Goal: Information Seeking & Learning: Learn about a topic

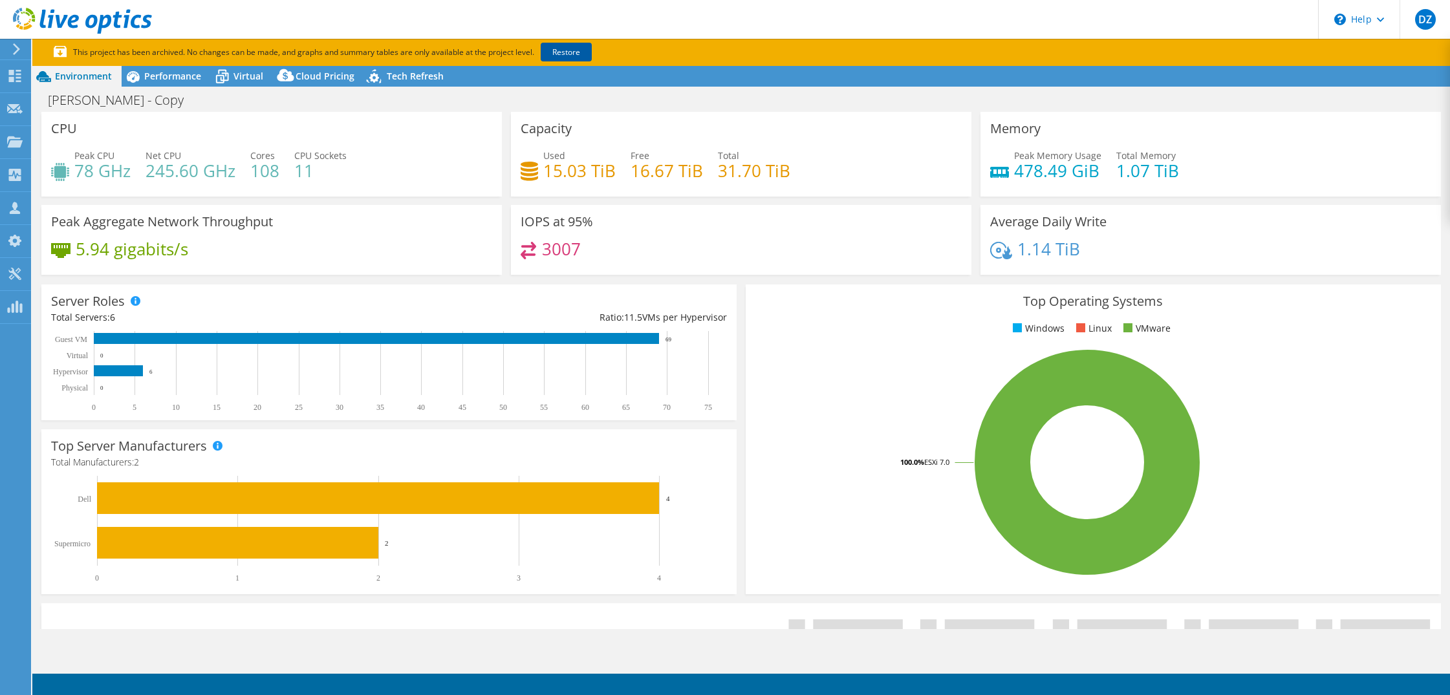
select select "USD"
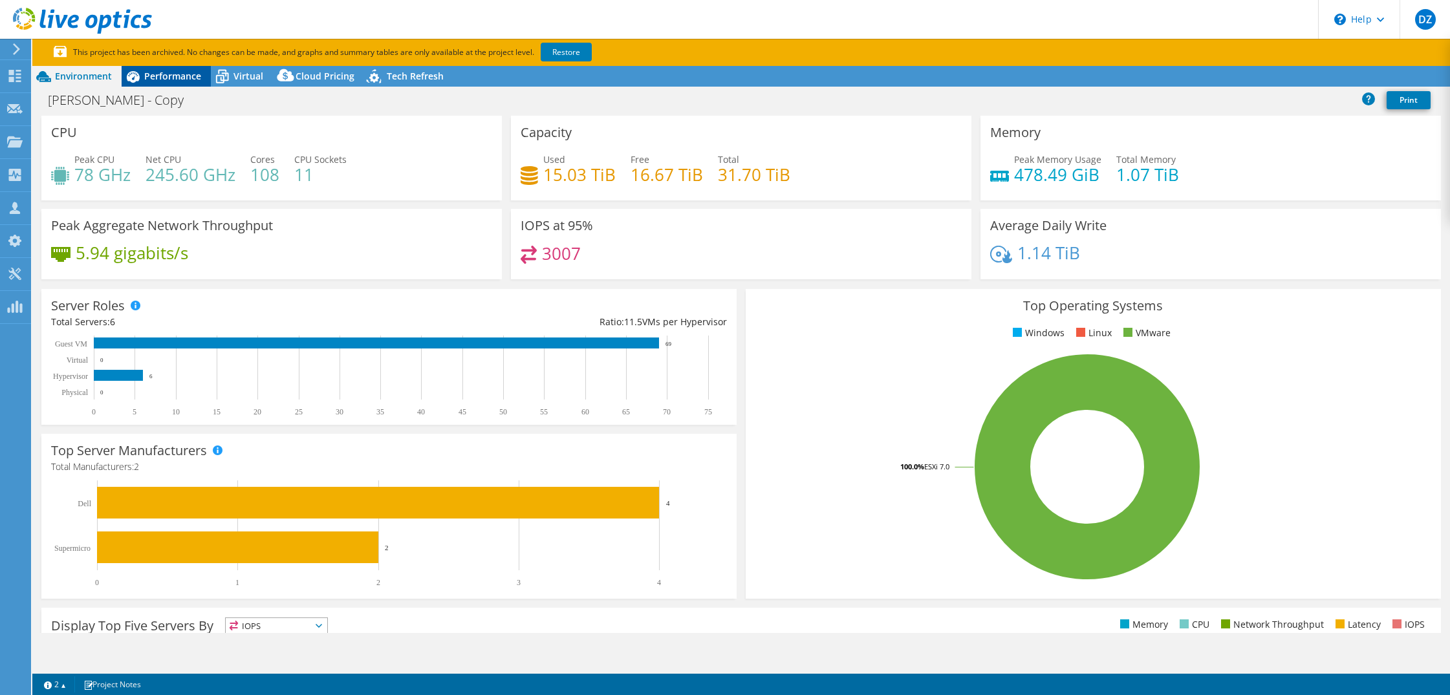
click at [175, 79] on span "Performance" at bounding box center [172, 76] width 57 height 12
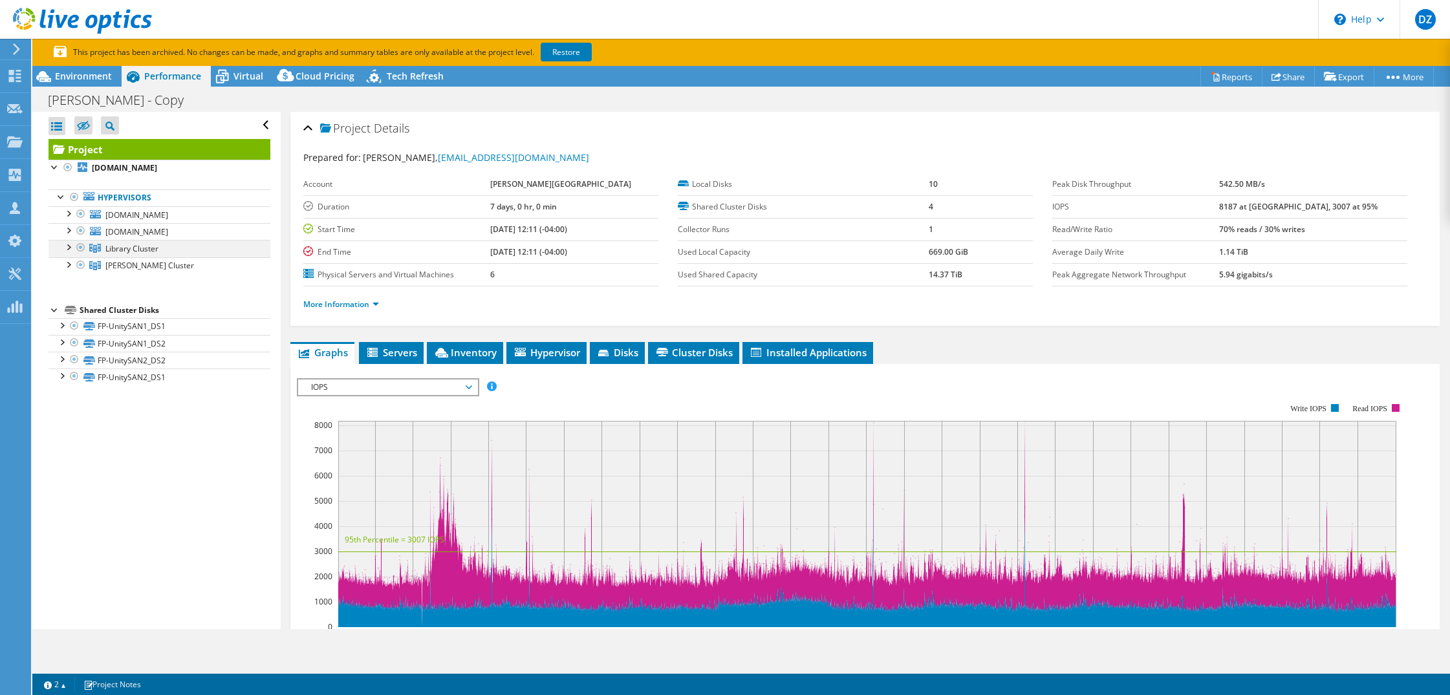
click at [64, 246] on div at bounding box center [67, 246] width 13 height 13
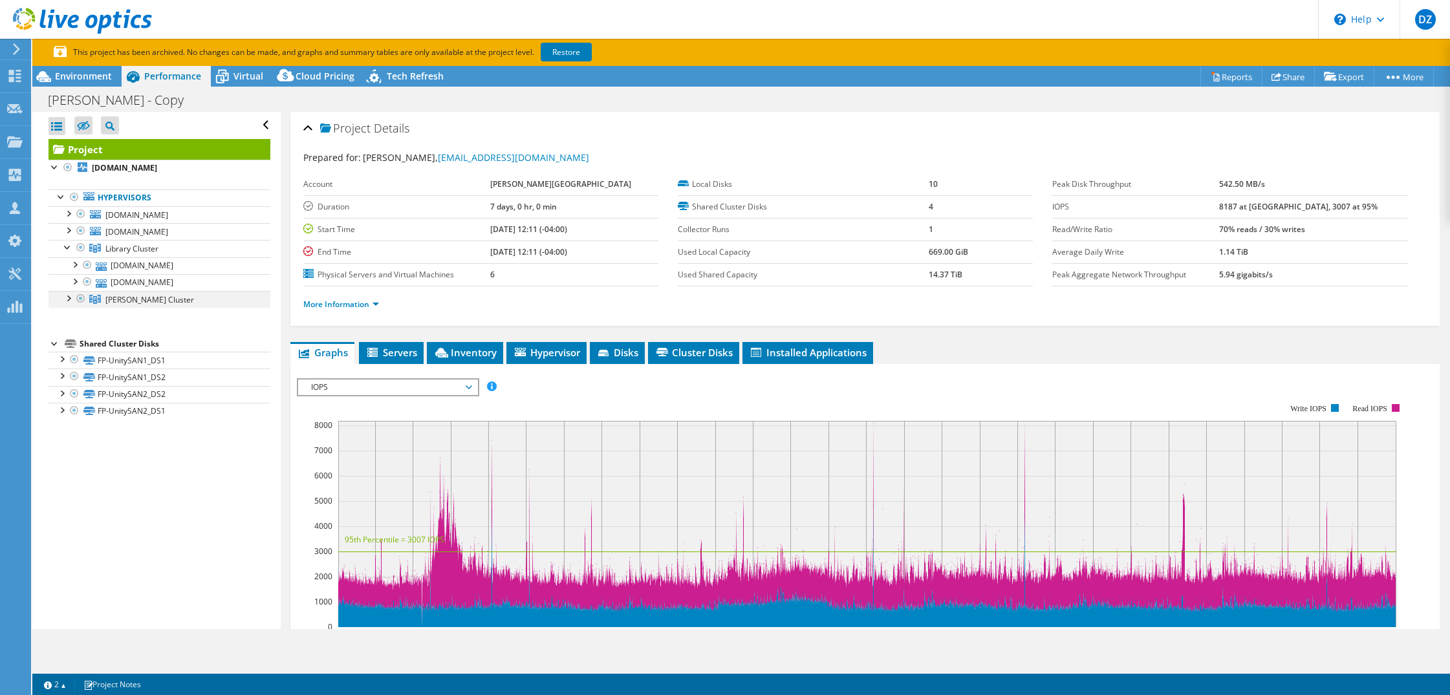
click at [69, 295] on div at bounding box center [67, 297] width 13 height 13
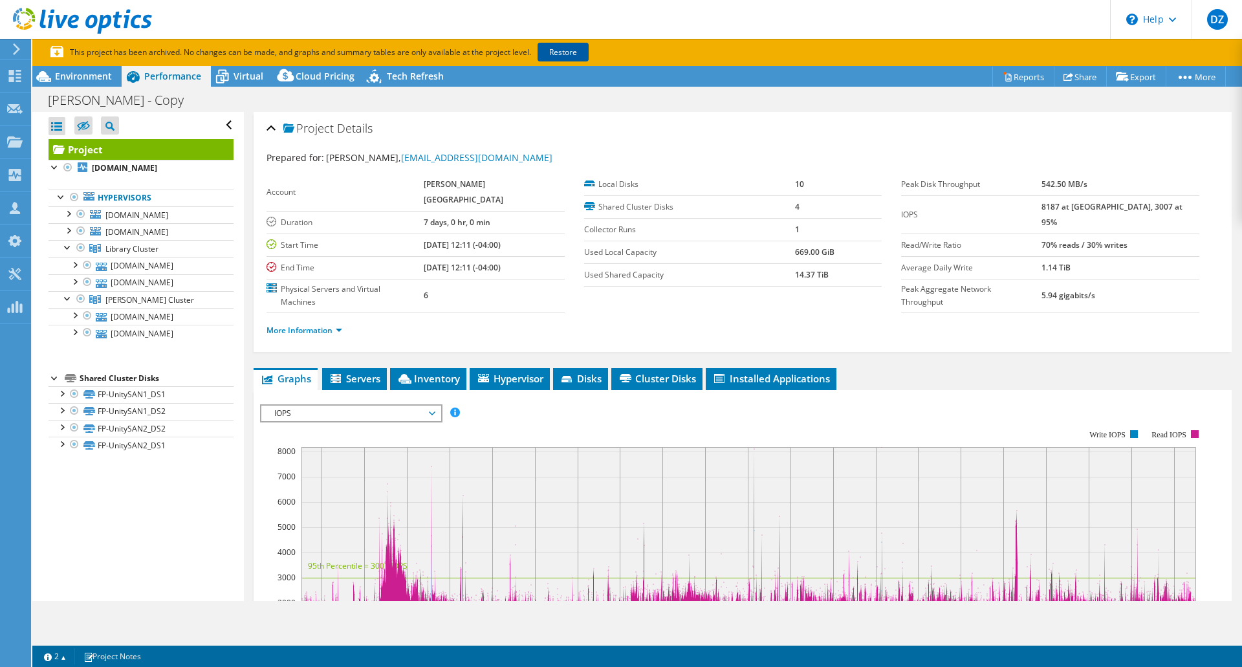
click at [565, 49] on link "Restore" at bounding box center [563, 52] width 51 height 19
click at [123, 213] on span "[DOMAIN_NAME]" at bounding box center [136, 215] width 63 height 11
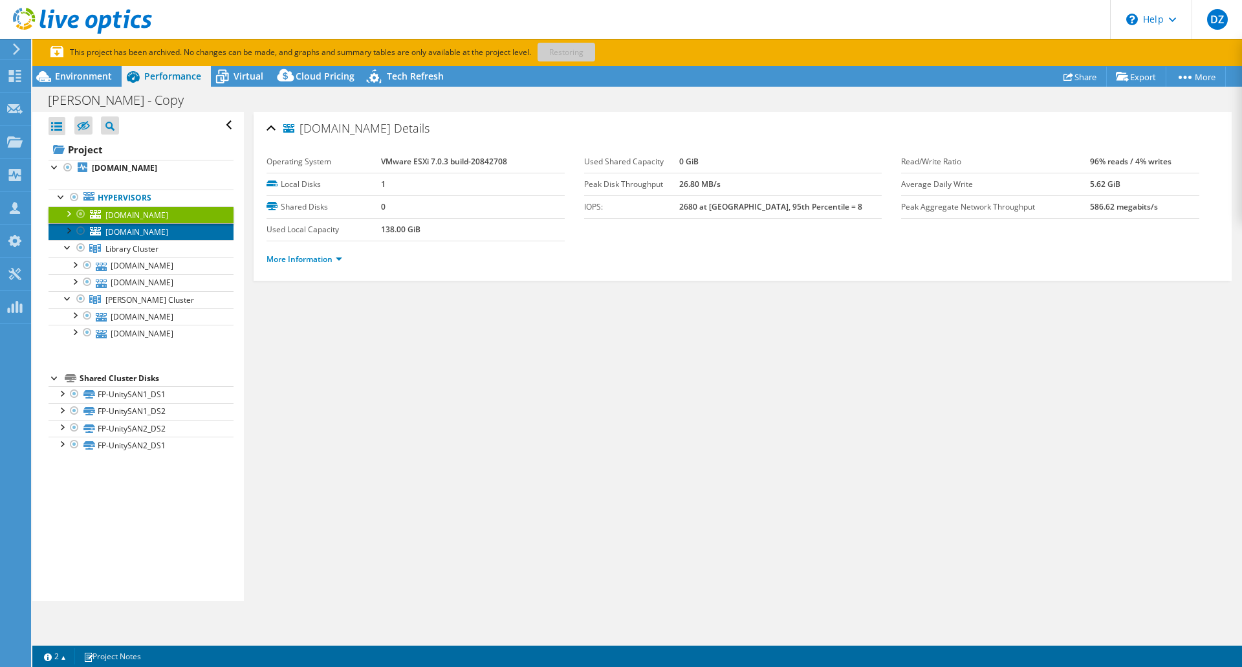
click at [166, 230] on link "[DOMAIN_NAME]" at bounding box center [141, 231] width 185 height 17
click at [127, 216] on span "[DOMAIN_NAME]" at bounding box center [136, 215] width 63 height 11
click at [133, 232] on span "[DOMAIN_NAME]" at bounding box center [136, 231] width 63 height 11
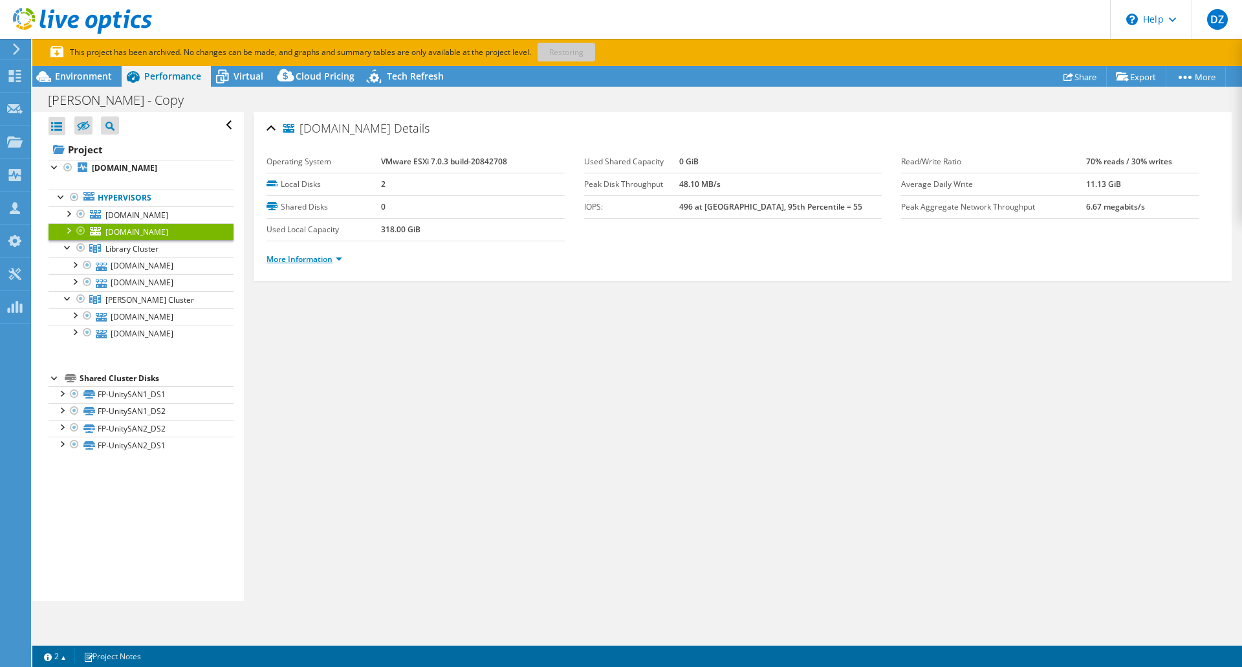
click at [305, 262] on link "More Information" at bounding box center [305, 259] width 76 height 11
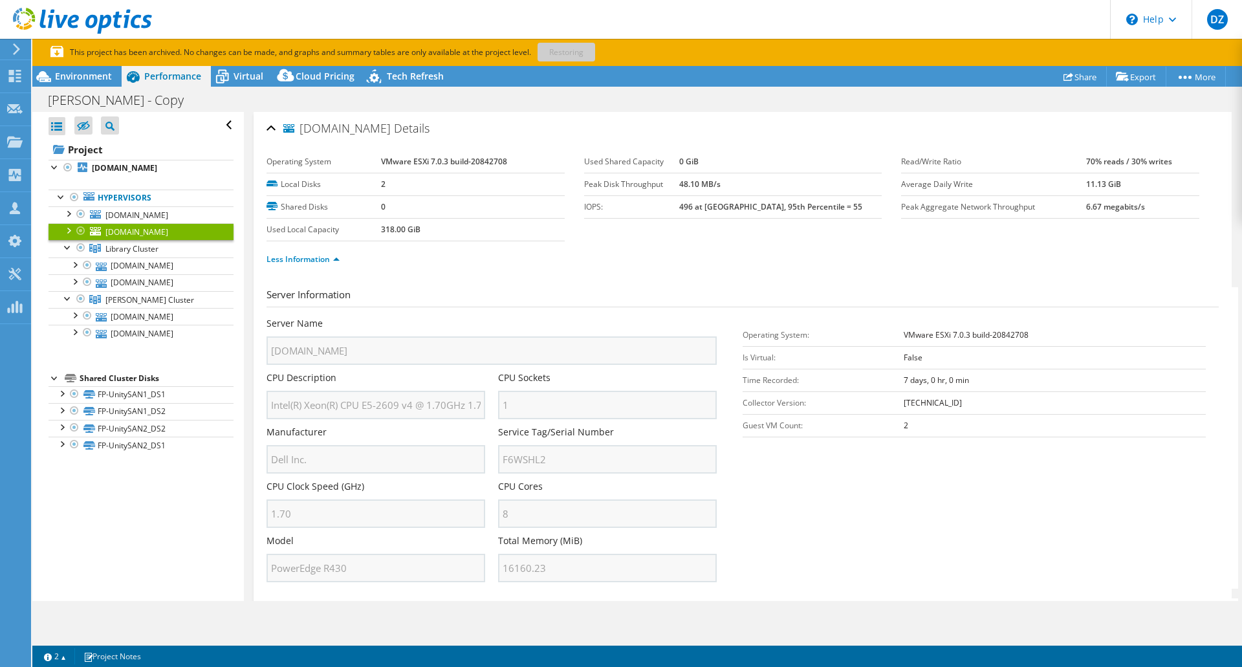
click at [146, 226] on span "[DOMAIN_NAME]" at bounding box center [136, 231] width 63 height 11
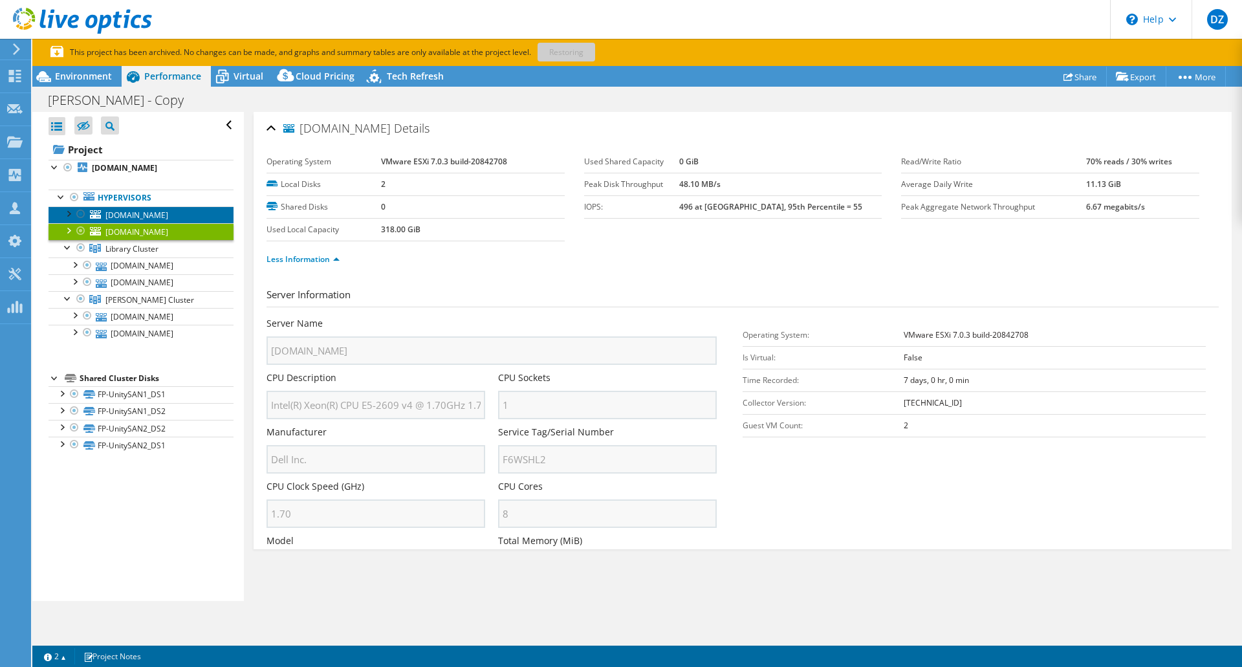
click at [144, 215] on span "[DOMAIN_NAME]" at bounding box center [136, 215] width 63 height 11
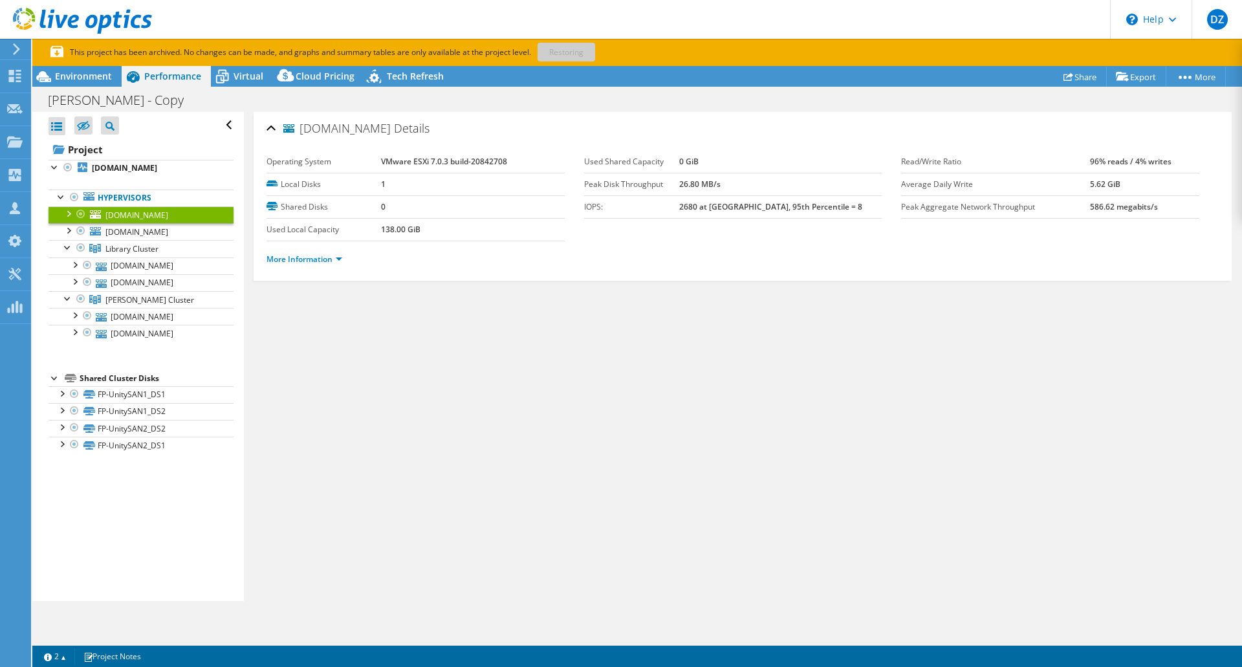
click at [66, 214] on div at bounding box center [67, 212] width 13 height 13
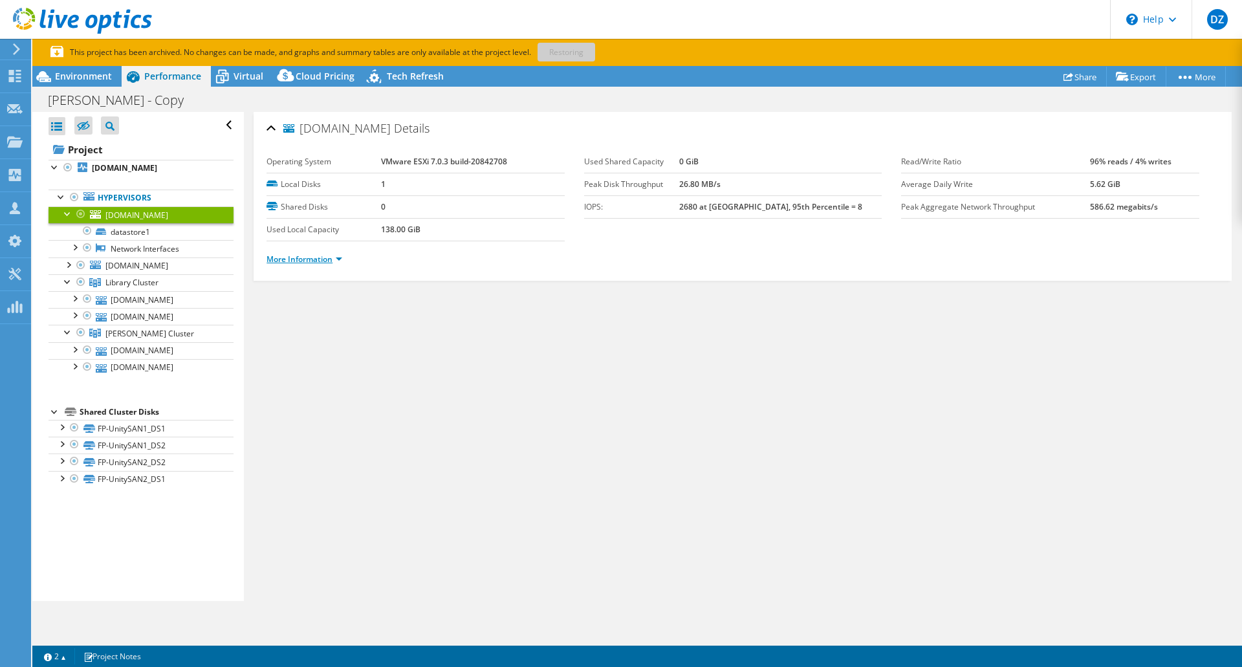
click at [283, 263] on link "More Information" at bounding box center [305, 259] width 76 height 11
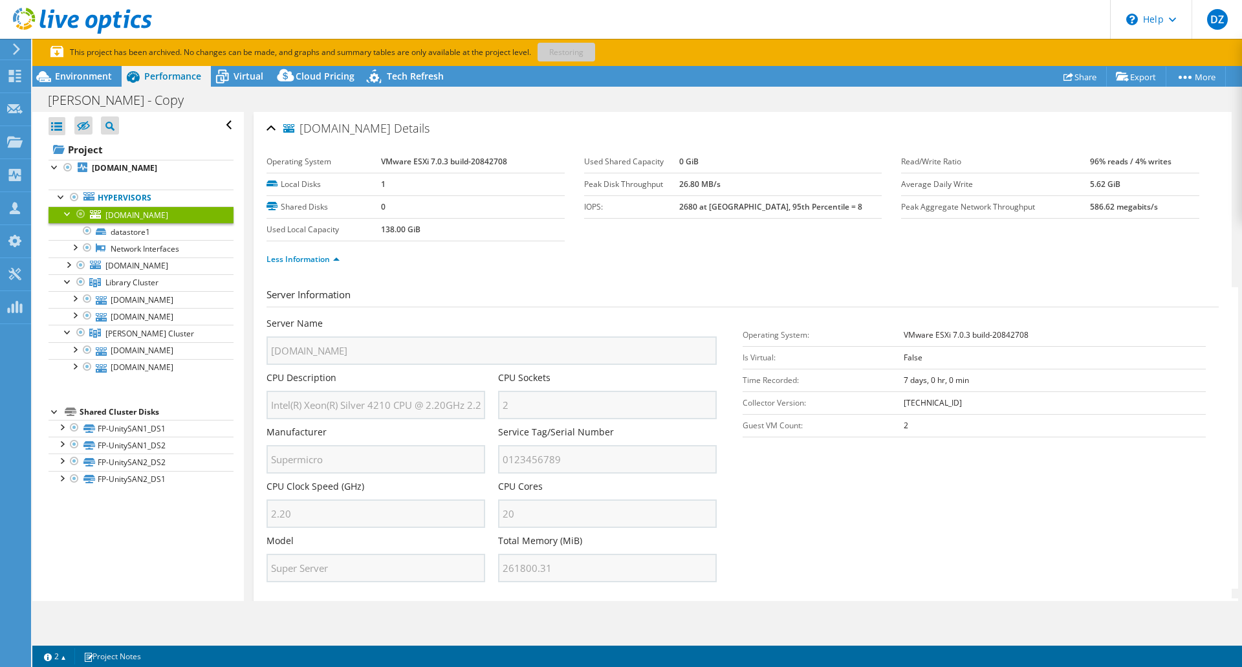
click at [65, 215] on div at bounding box center [67, 212] width 13 height 13
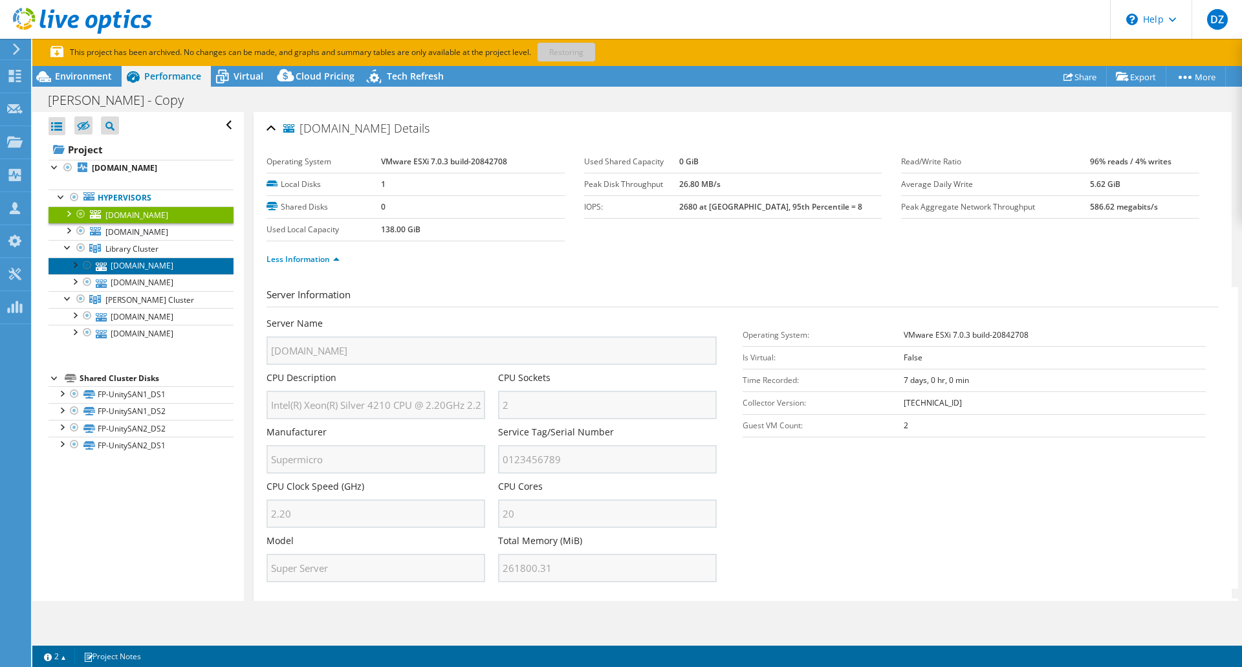
click at [122, 265] on link "[DOMAIN_NAME]" at bounding box center [141, 265] width 185 height 17
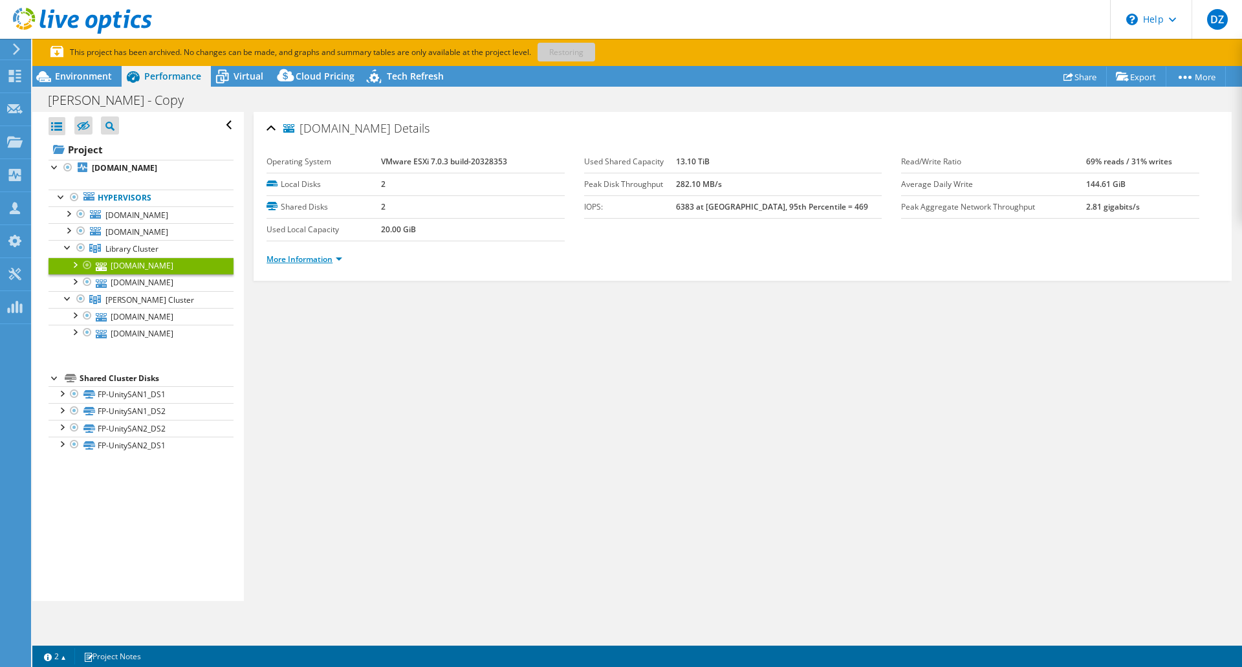
click at [327, 259] on link "More Information" at bounding box center [305, 259] width 76 height 11
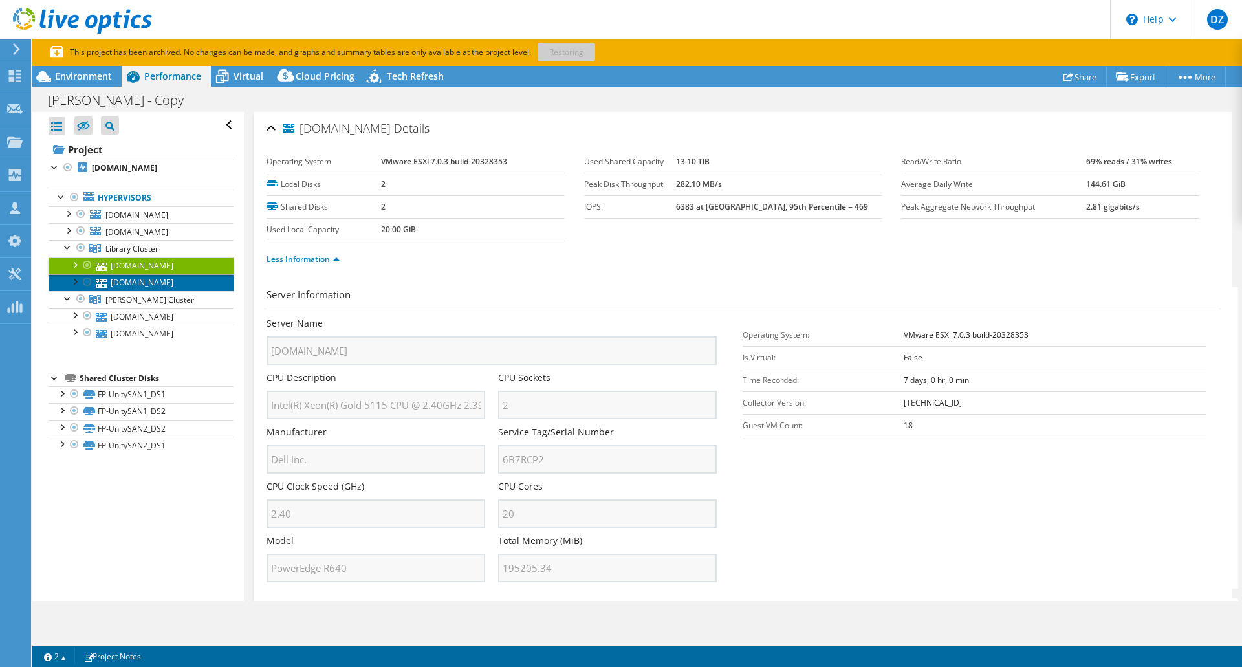
click at [167, 285] on link "[DOMAIN_NAME]" at bounding box center [141, 282] width 185 height 17
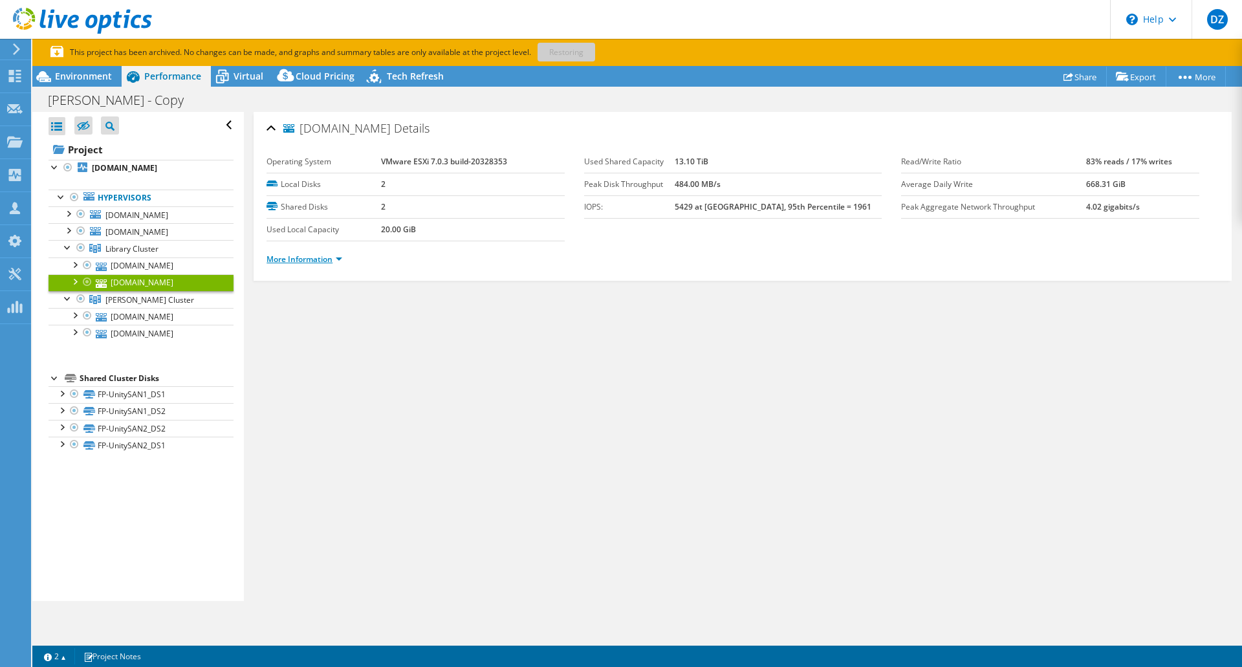
click at [309, 261] on link "More Information" at bounding box center [305, 259] width 76 height 11
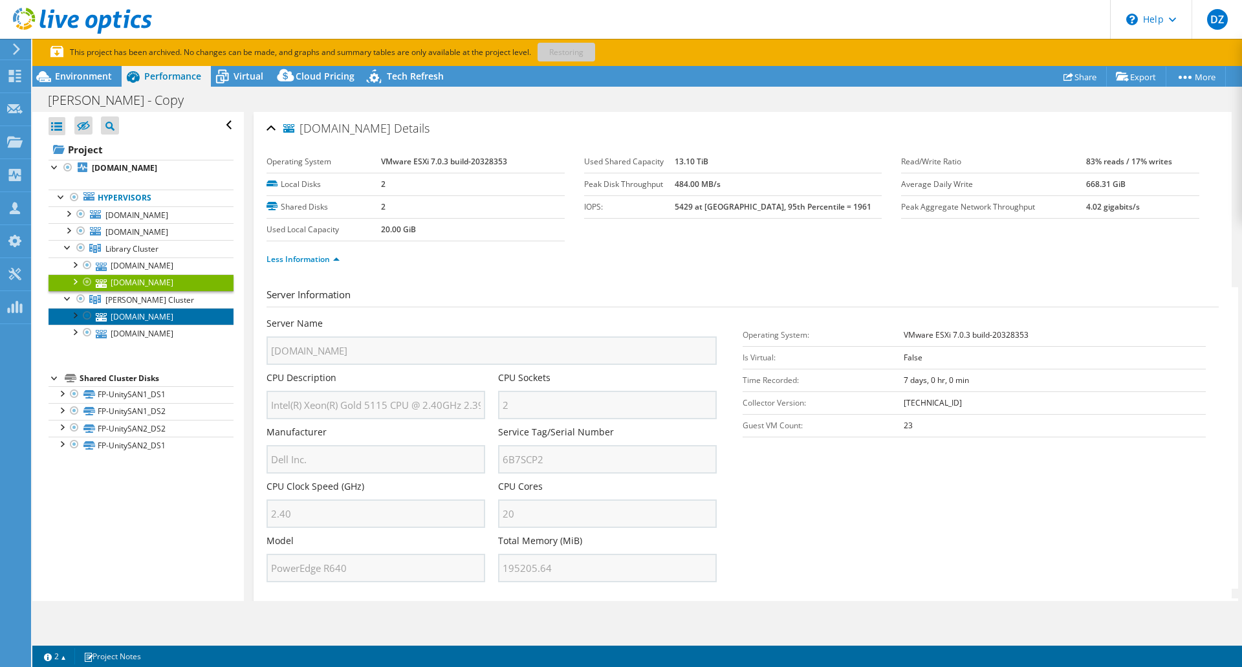
click at [143, 320] on link "[DOMAIN_NAME]" at bounding box center [141, 316] width 185 height 17
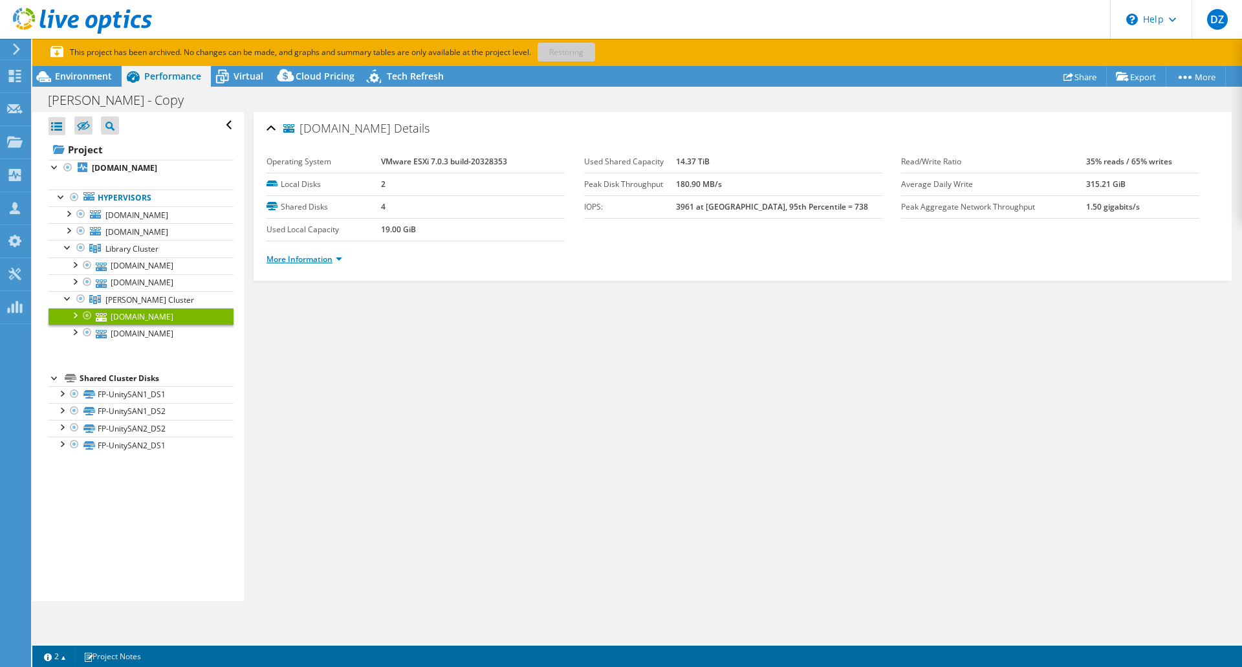
click at [331, 259] on link "More Information" at bounding box center [305, 259] width 76 height 11
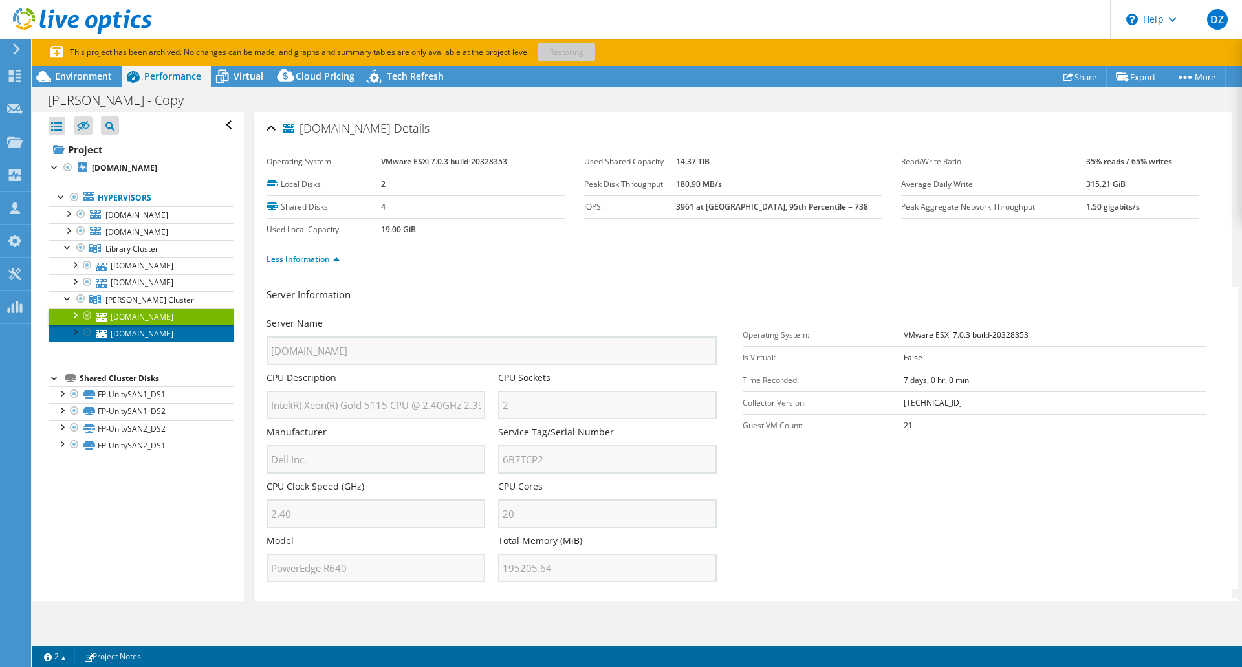
click at [142, 333] on link "[DOMAIN_NAME]" at bounding box center [141, 333] width 185 height 17
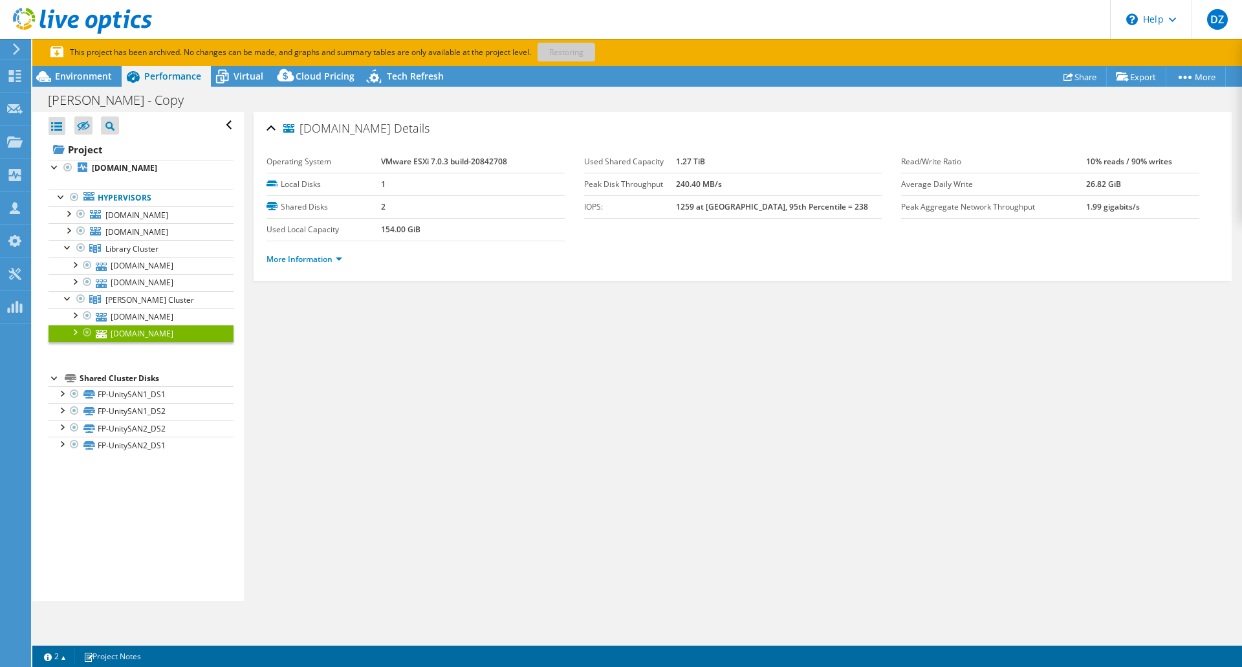
click at [76, 331] on div at bounding box center [74, 331] width 13 height 13
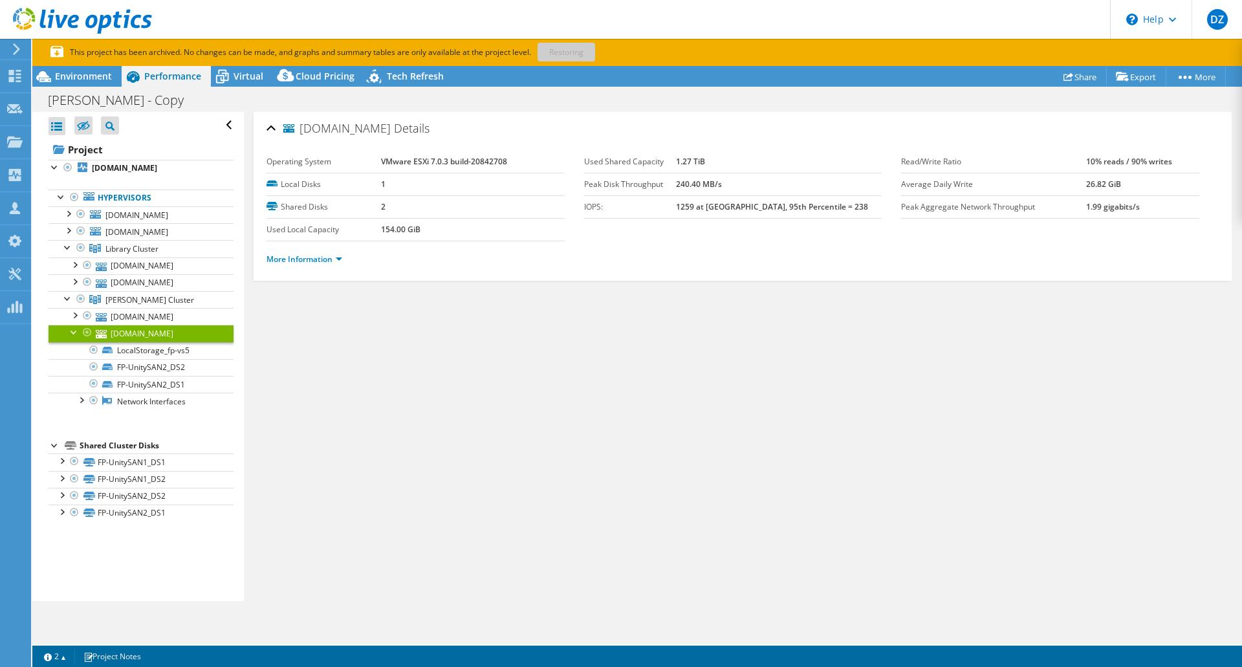
click at [72, 331] on div at bounding box center [74, 331] width 13 height 13
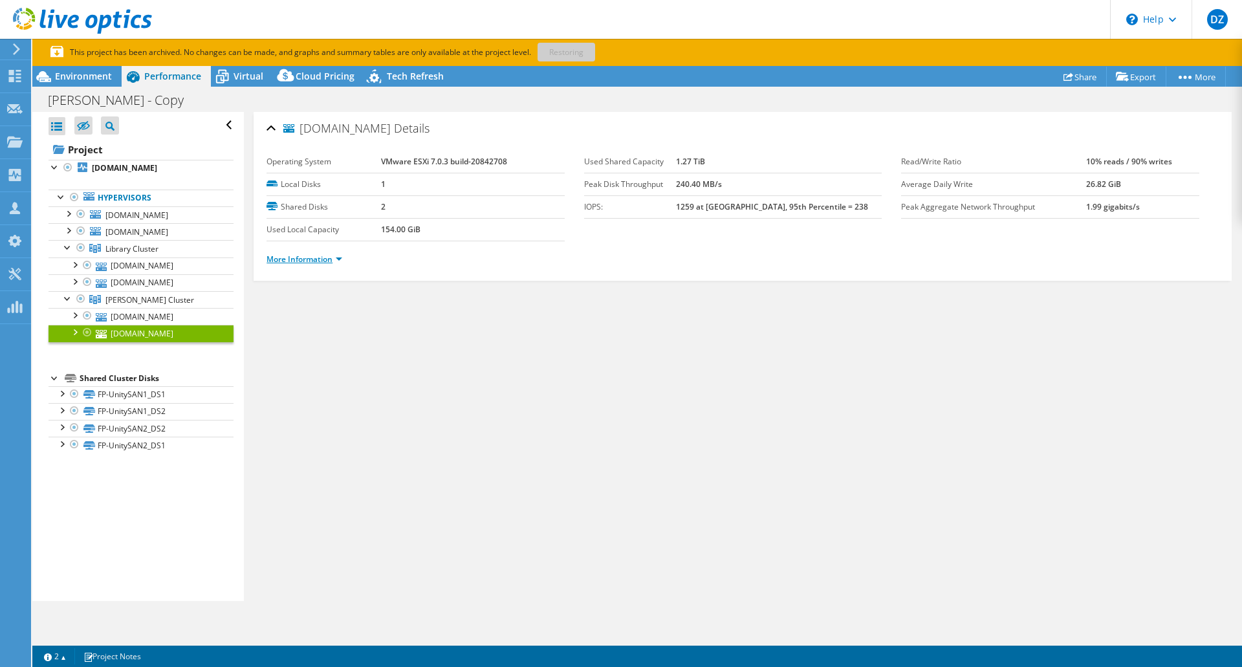
click at [303, 259] on link "More Information" at bounding box center [305, 259] width 76 height 11
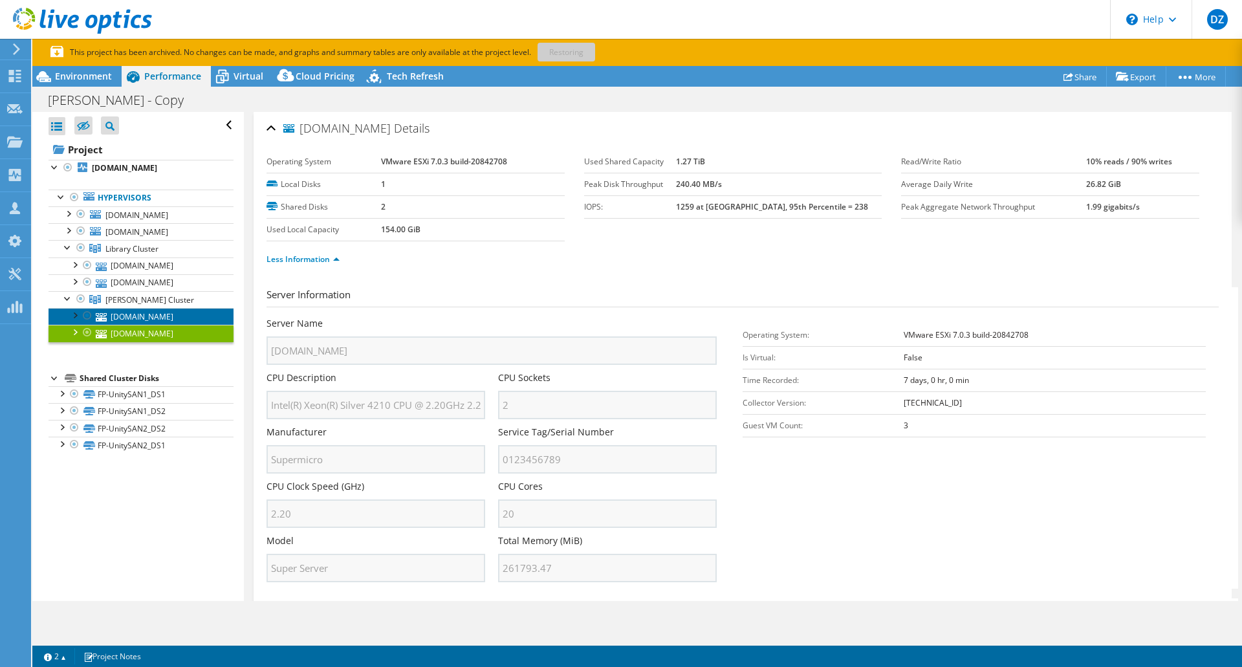
click at [147, 316] on link "[DOMAIN_NAME]" at bounding box center [141, 316] width 185 height 17
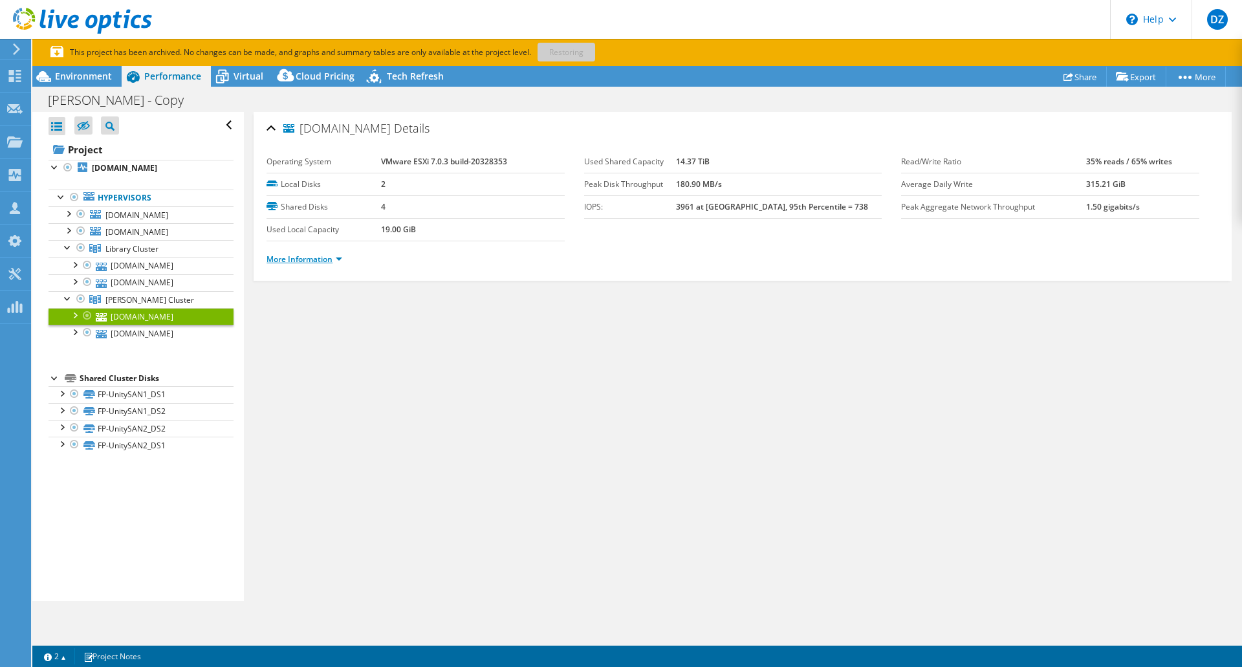
click at [329, 257] on link "More Information" at bounding box center [305, 259] width 76 height 11
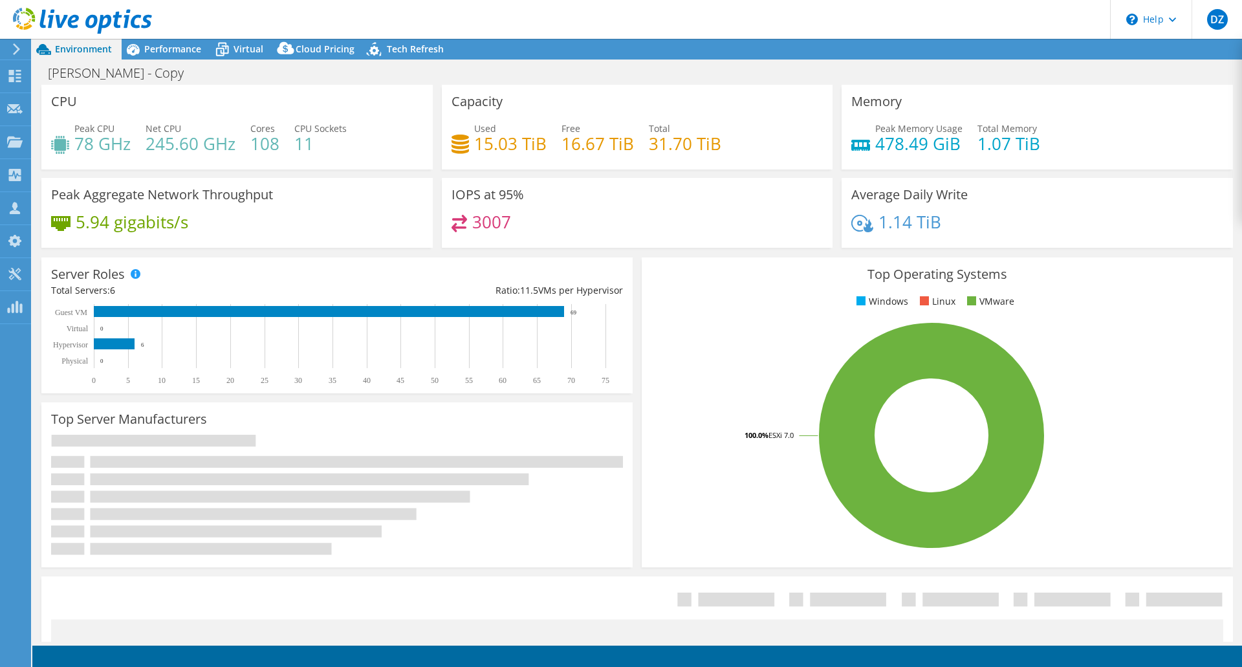
select select "USD"
